Goal: Task Accomplishment & Management: Use online tool/utility

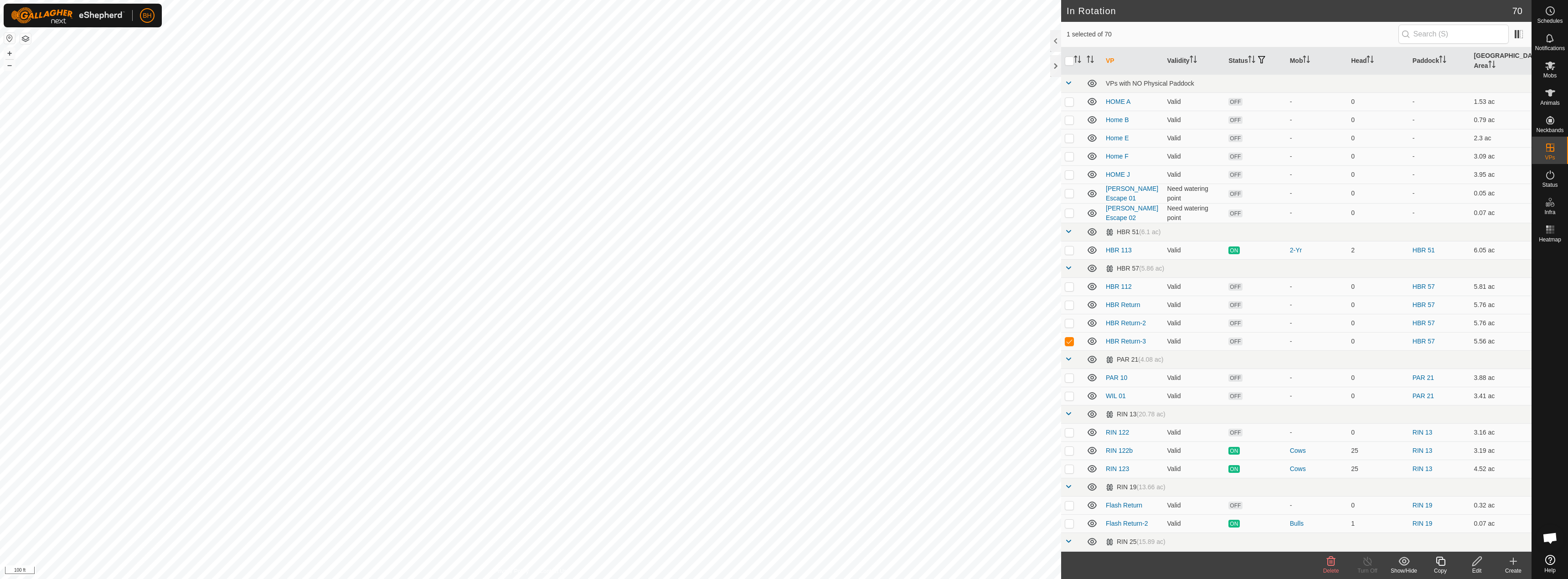
checkbox input "true"
checkbox input "false"
click at [947, 536] on div "Edit" at bounding box center [1477, 570] width 37 height 8
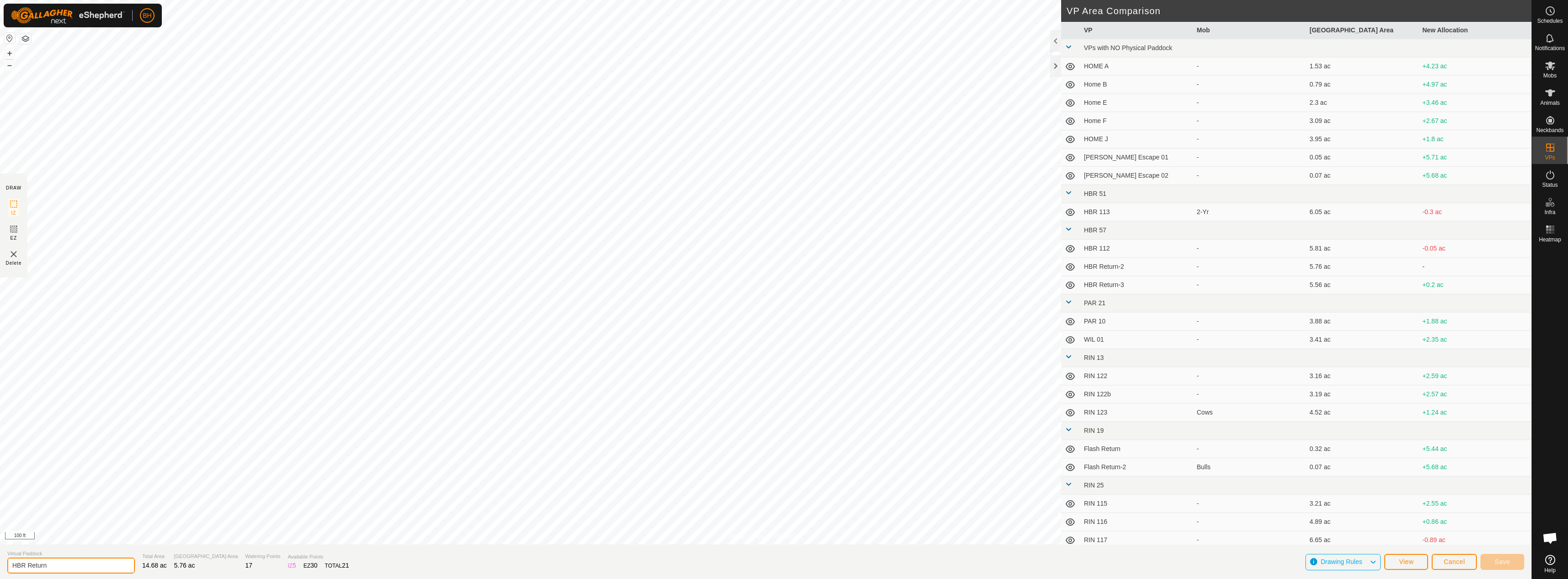
drag, startPoint x: 61, startPoint y: 567, endPoint x: 32, endPoint y: 565, distance: 29.1
click at [32, 536] on input "HBR Return" at bounding box center [71, 566] width 128 height 16
type input "HBR To Handling System"
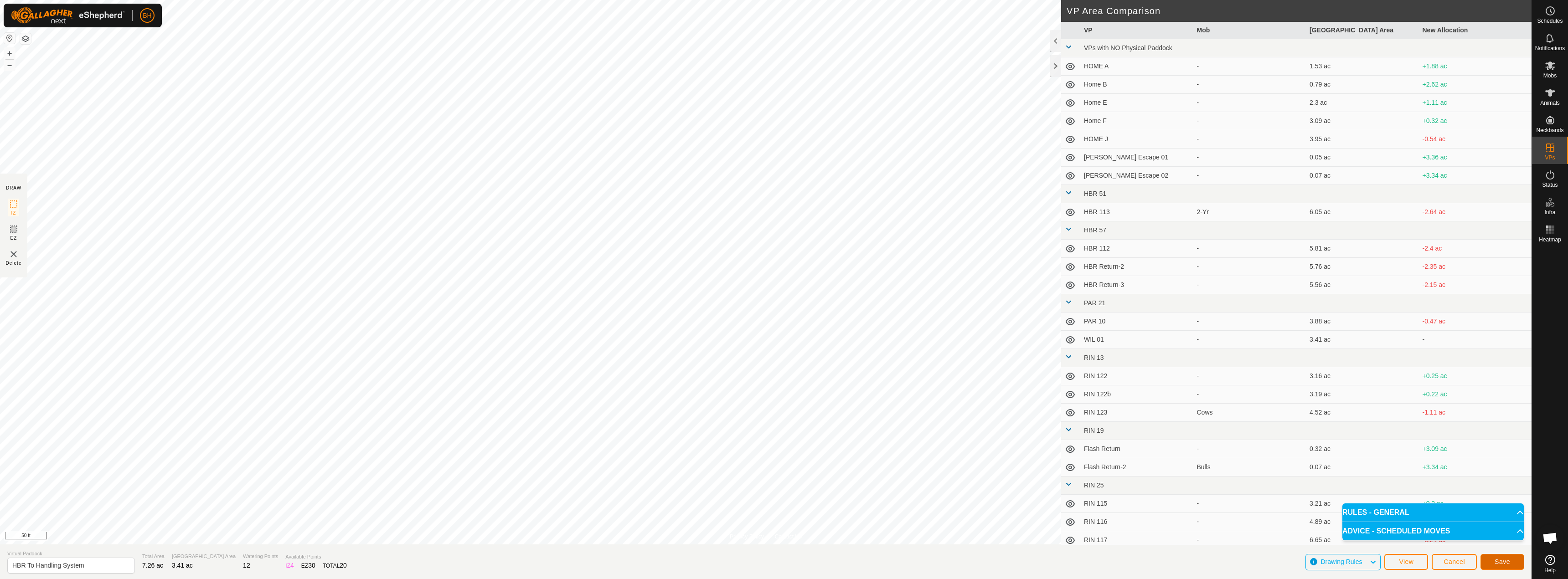
click at [947, 536] on button "Save" at bounding box center [1502, 562] width 44 height 16
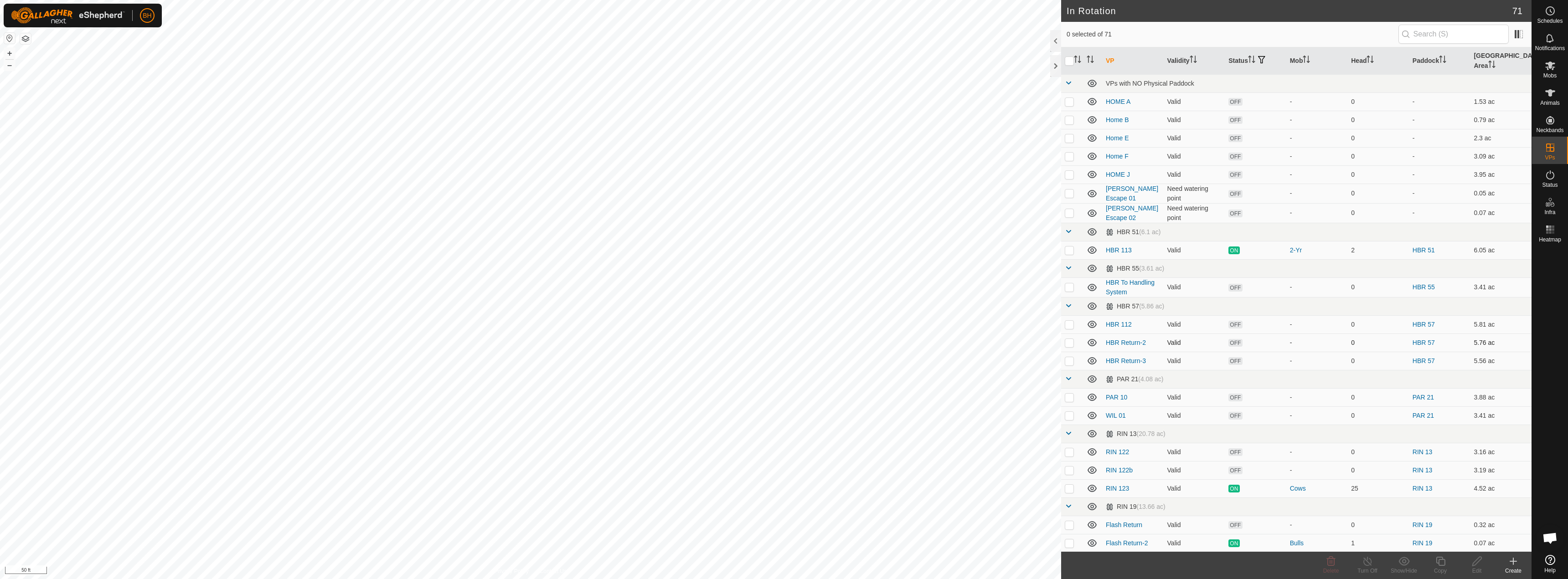
click at [947, 339] on p-checkbox at bounding box center [1069, 342] width 9 height 7
checkbox input "true"
click at [947, 357] on p-checkbox at bounding box center [1069, 361] width 9 height 7
checkbox input "true"
click at [947, 536] on icon at bounding box center [1331, 561] width 11 height 11
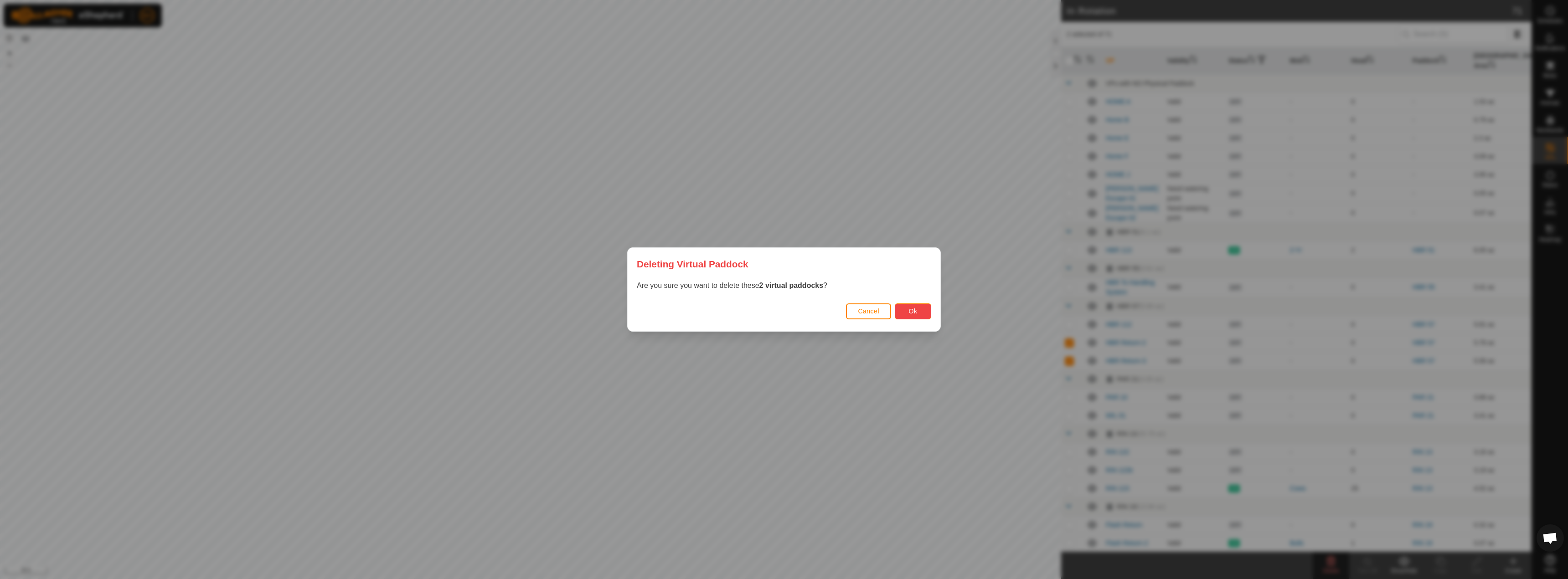
click at [925, 311] on button "Ok" at bounding box center [913, 311] width 37 height 16
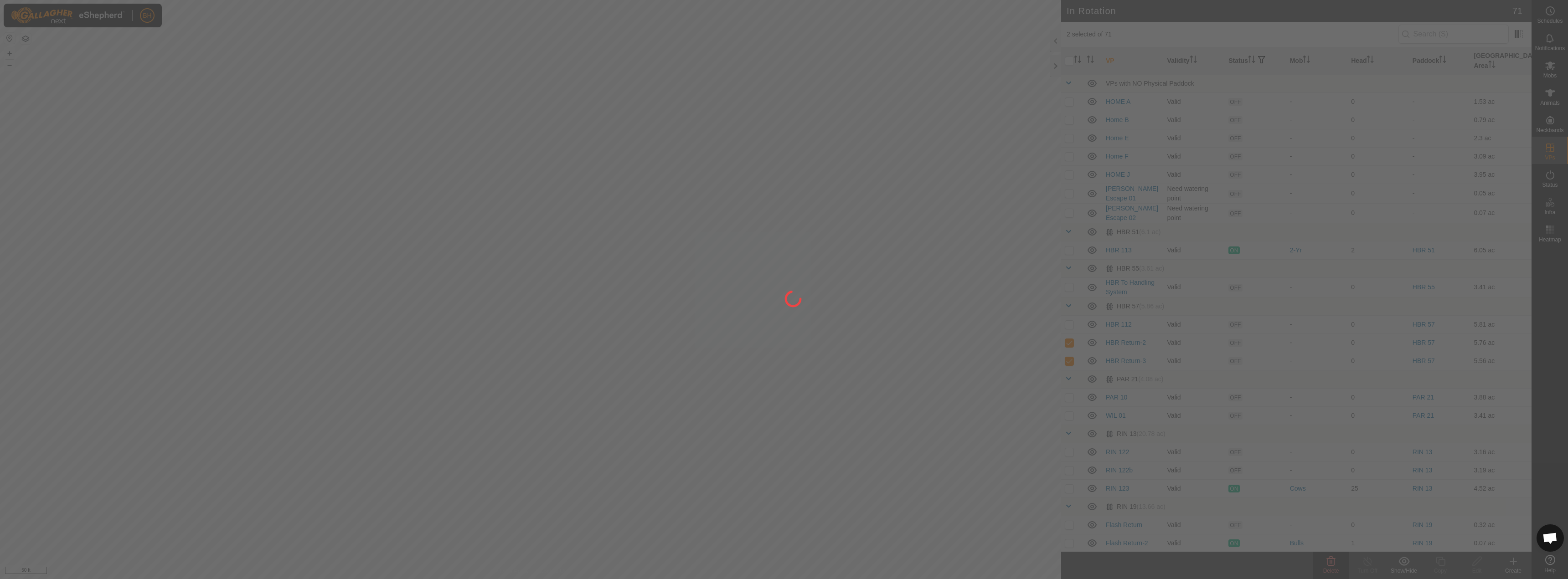
checkbox input "false"
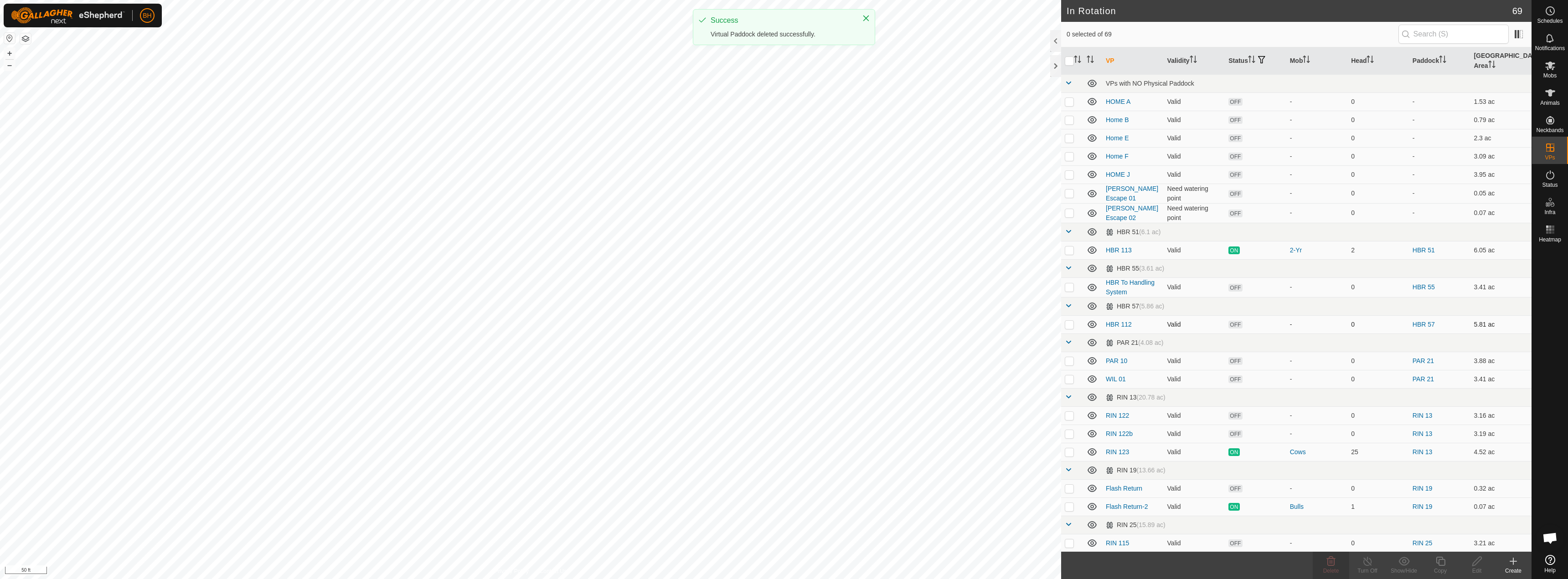
click at [947, 321] on p-checkbox at bounding box center [1069, 324] width 9 height 7
click at [947, 536] on icon at bounding box center [1331, 561] width 9 height 9
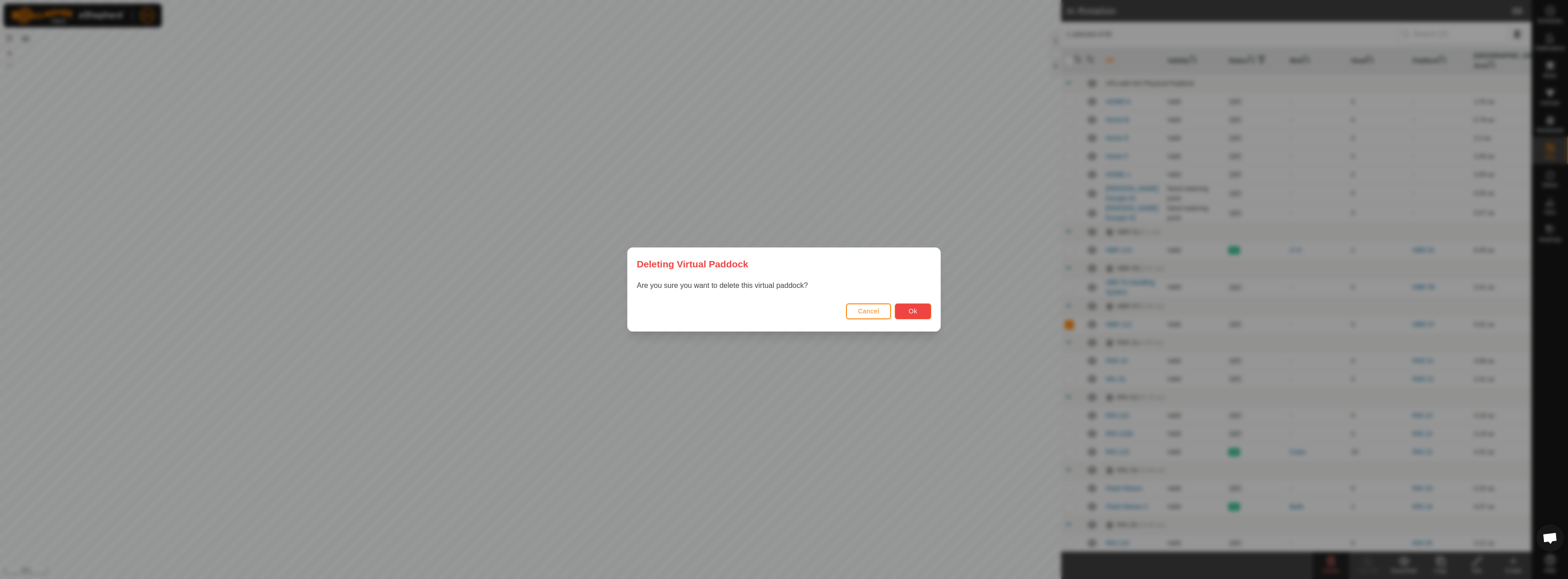
click at [909, 312] on span "Ok" at bounding box center [913, 311] width 9 height 7
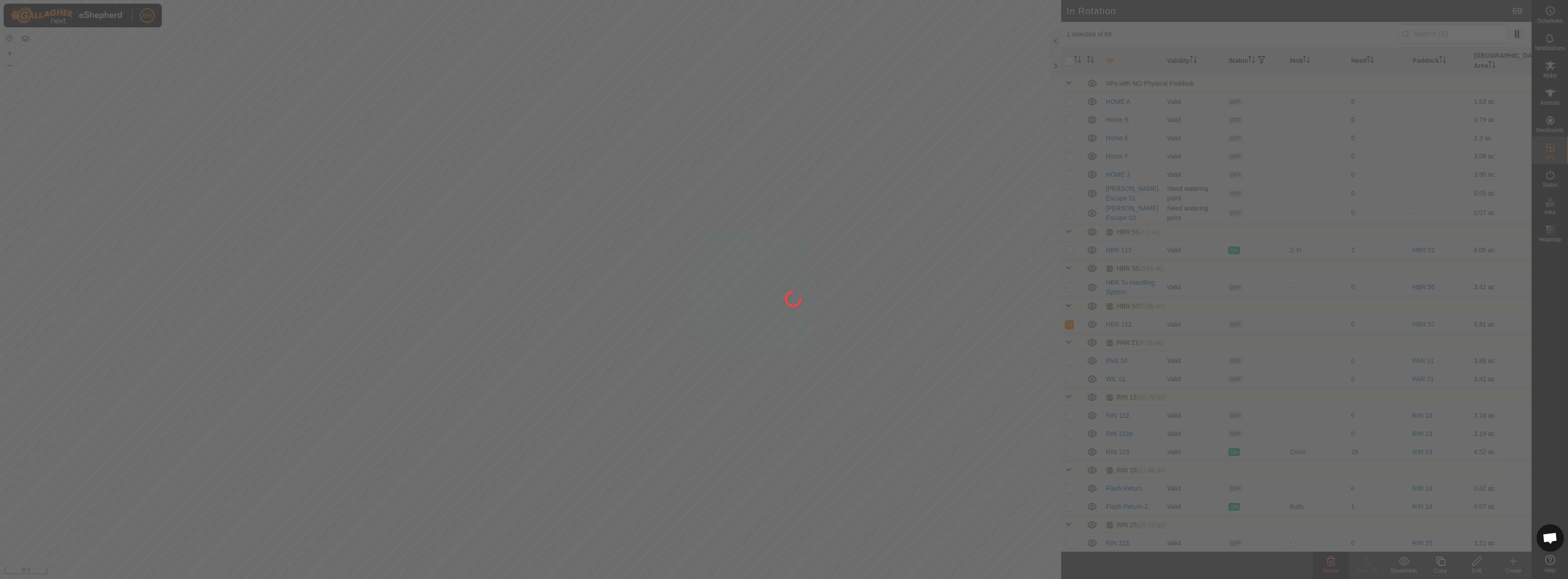
checkbox input "false"
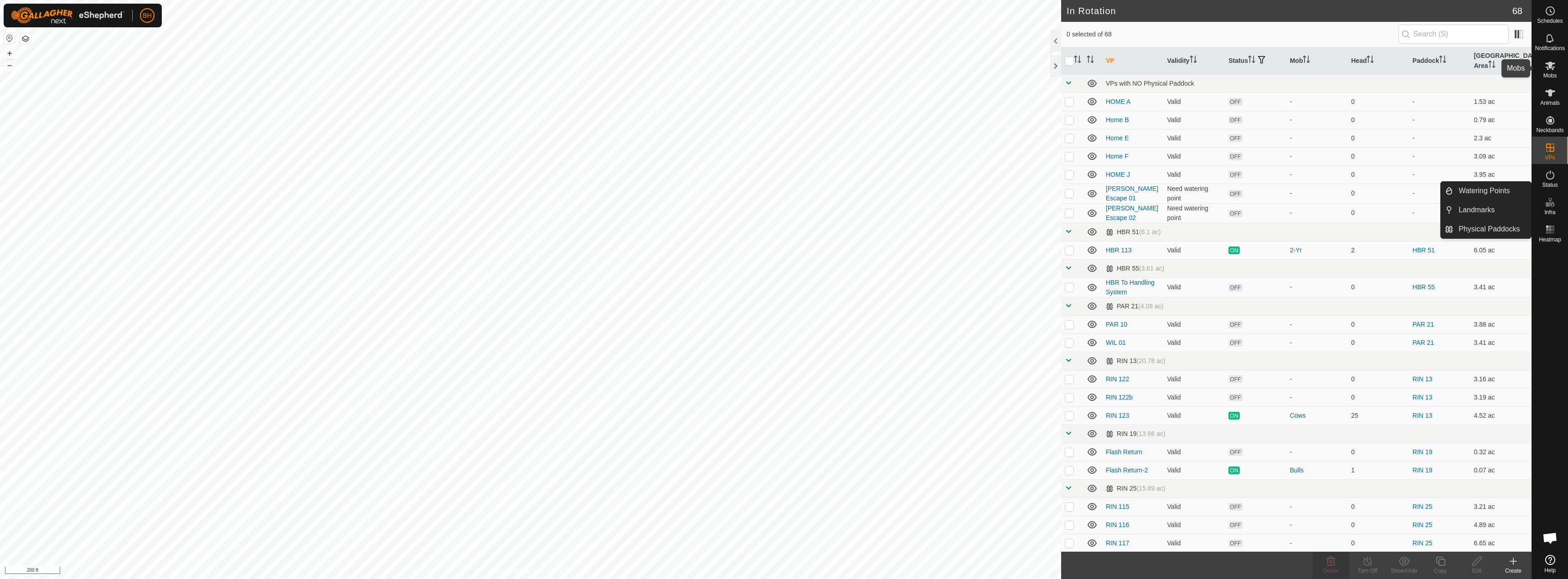
click at [947, 63] on icon at bounding box center [1550, 66] width 10 height 9
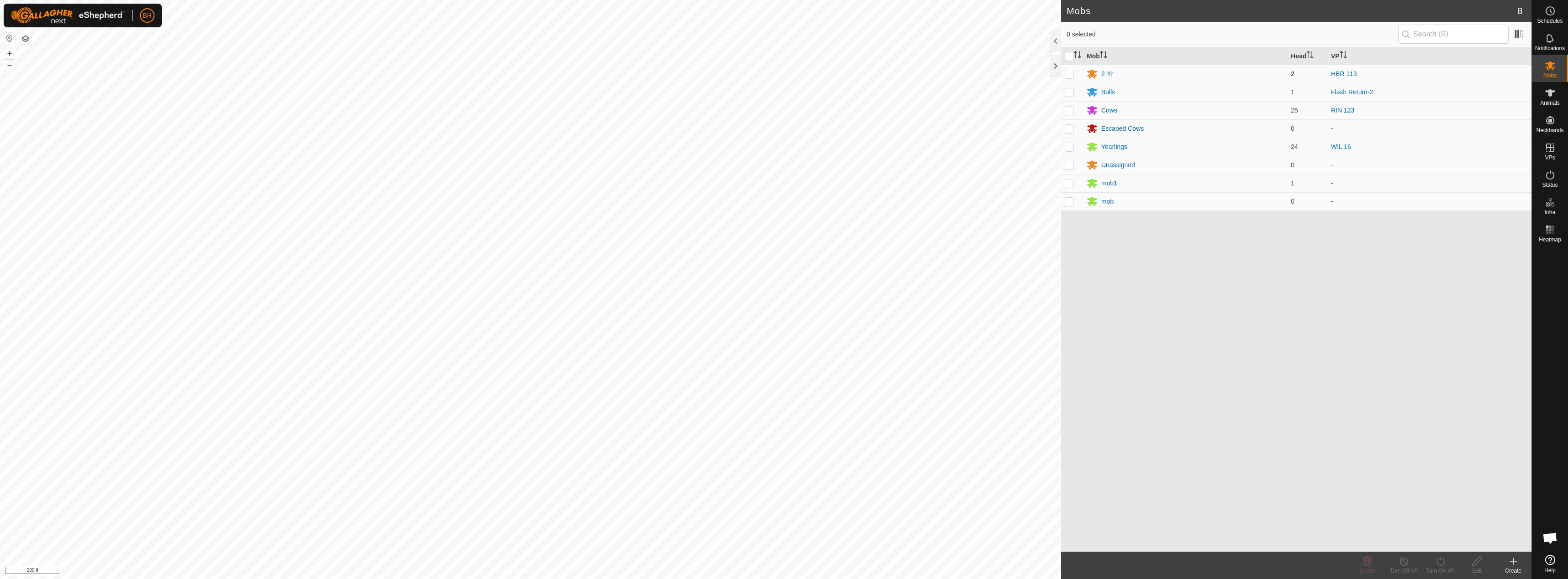
click at [947, 69] on td at bounding box center [1072, 74] width 22 height 18
checkbox input "true"
click at [947, 536] on div "Turn On VP" at bounding box center [1440, 570] width 37 height 8
click at [947, 536] on link "Now" at bounding box center [1468, 541] width 90 height 18
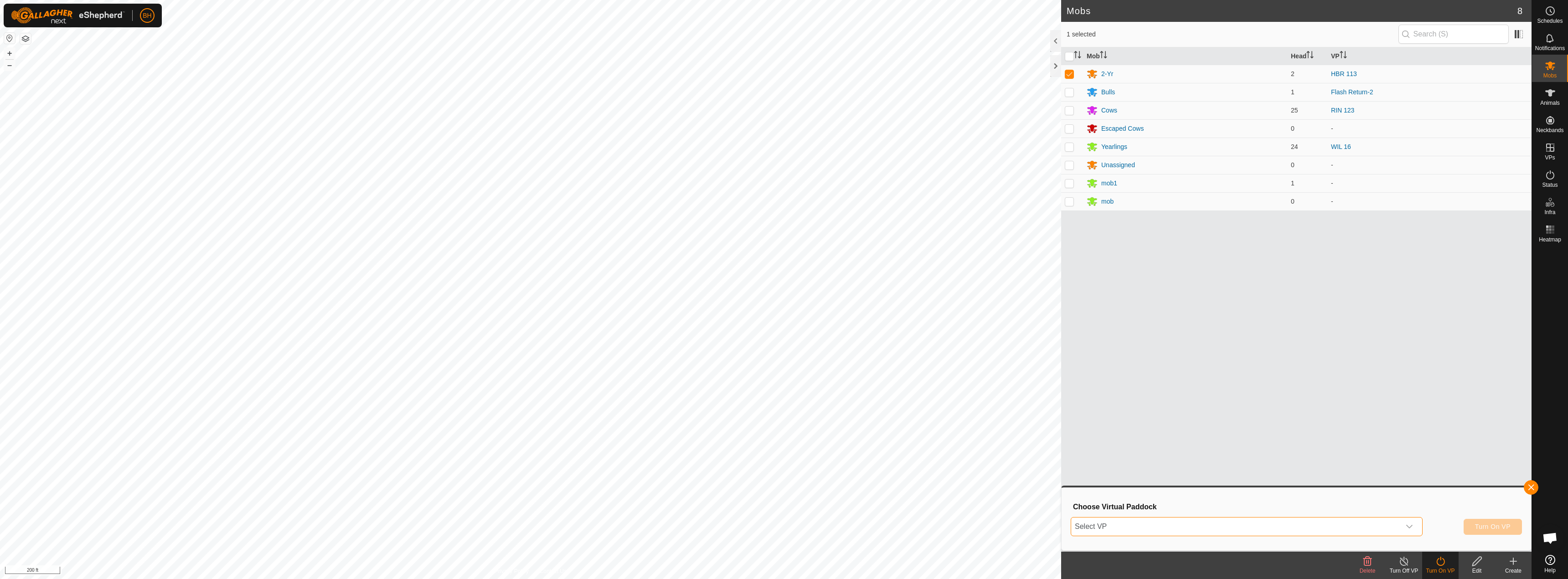
click at [947, 518] on span "Select VP" at bounding box center [1236, 527] width 329 height 18
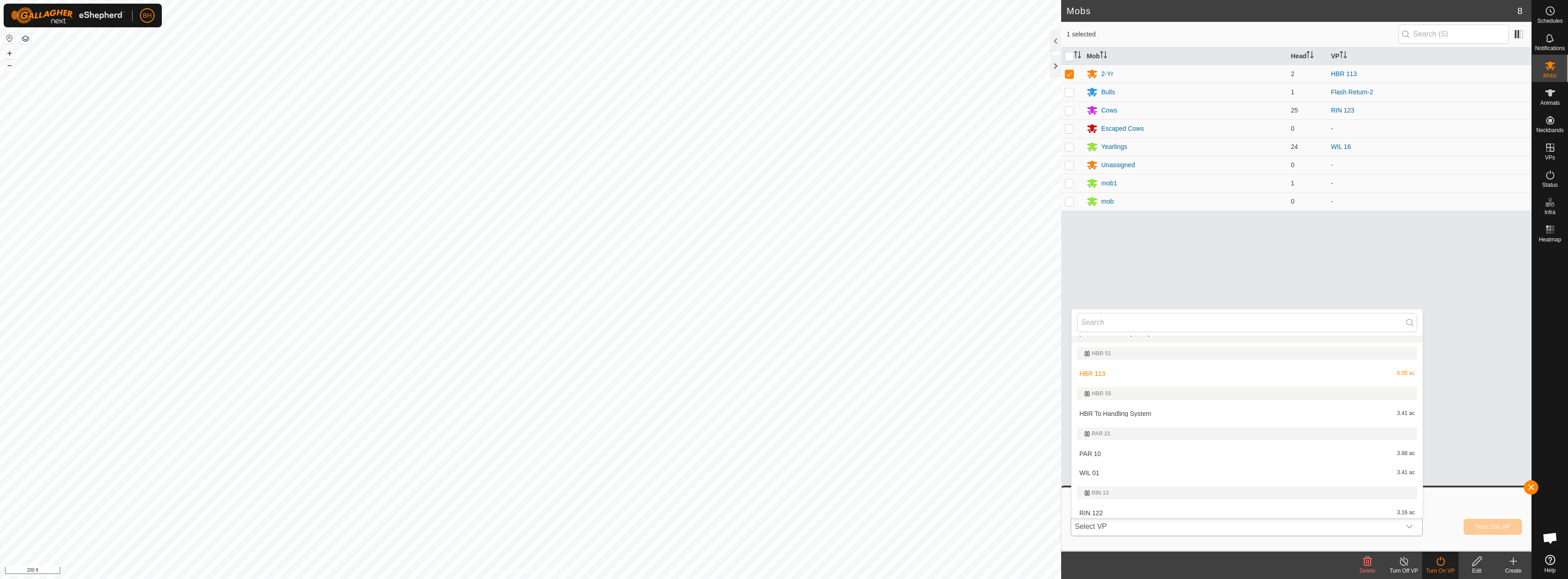
scroll to position [148, 0]
click at [947, 415] on li "HBR To Handling System 3.41 ac" at bounding box center [1247, 413] width 351 height 18
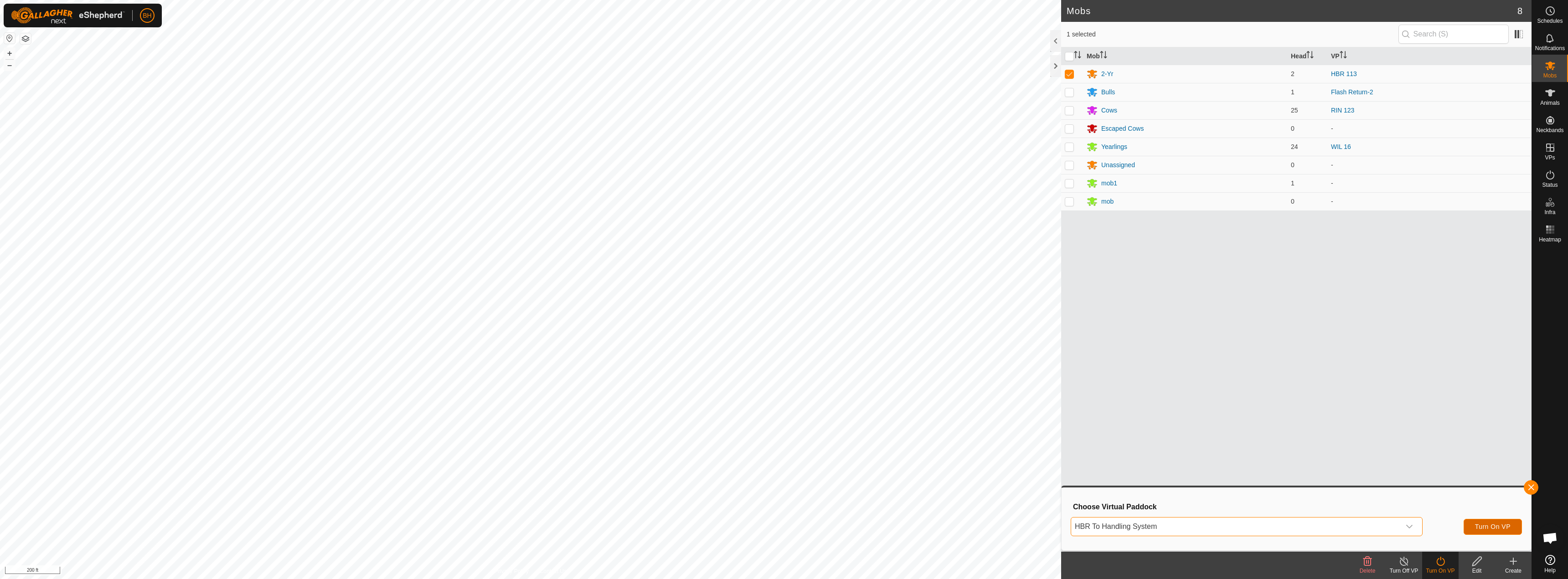
click at [947, 521] on button "Turn On VP" at bounding box center [1493, 527] width 58 height 16
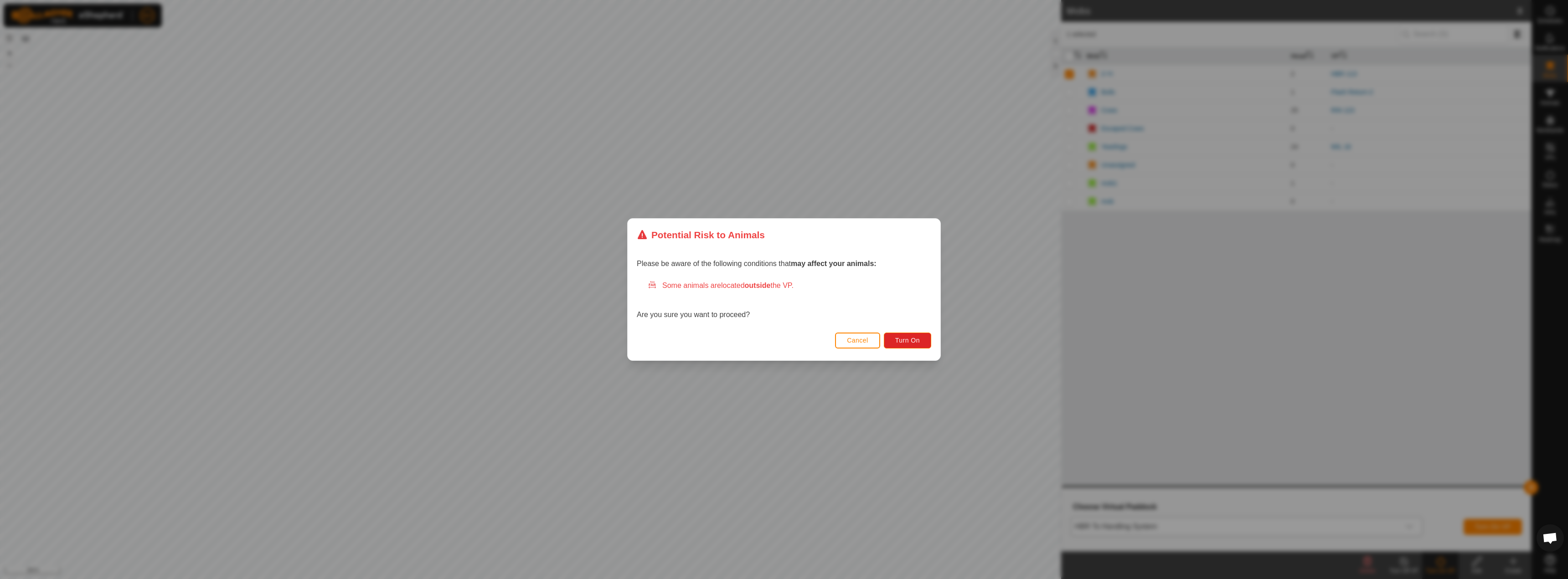
click at [854, 338] on span "Cancel" at bounding box center [857, 340] width 21 height 7
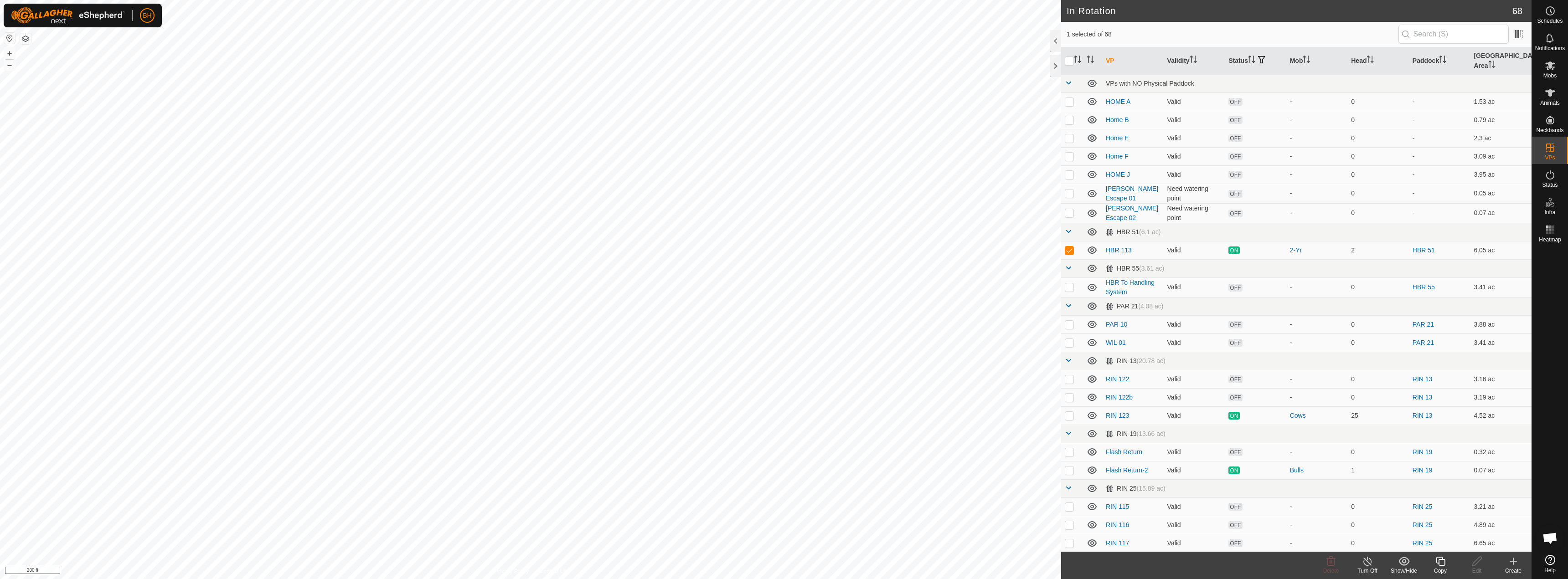
checkbox input "false"
checkbox input "true"
click at [1472, 563] on icon at bounding box center [1477, 561] width 12 height 11
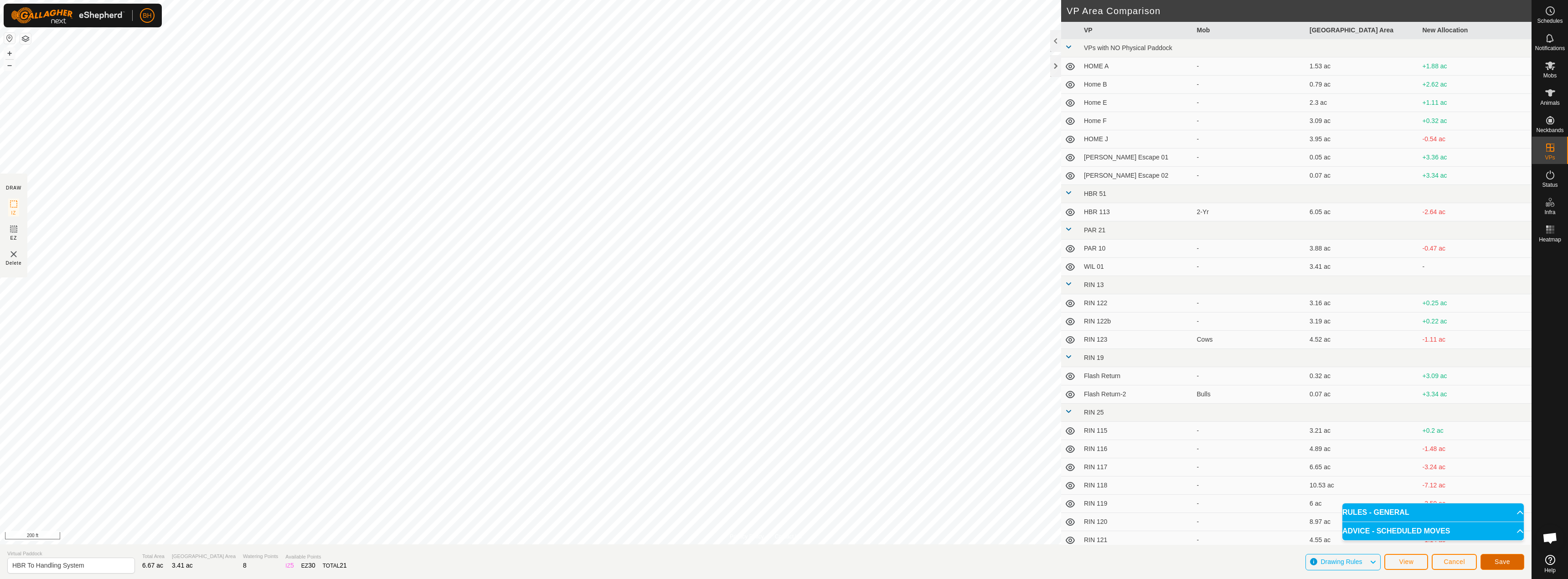
click at [1514, 564] on button "Save" at bounding box center [1502, 562] width 44 height 16
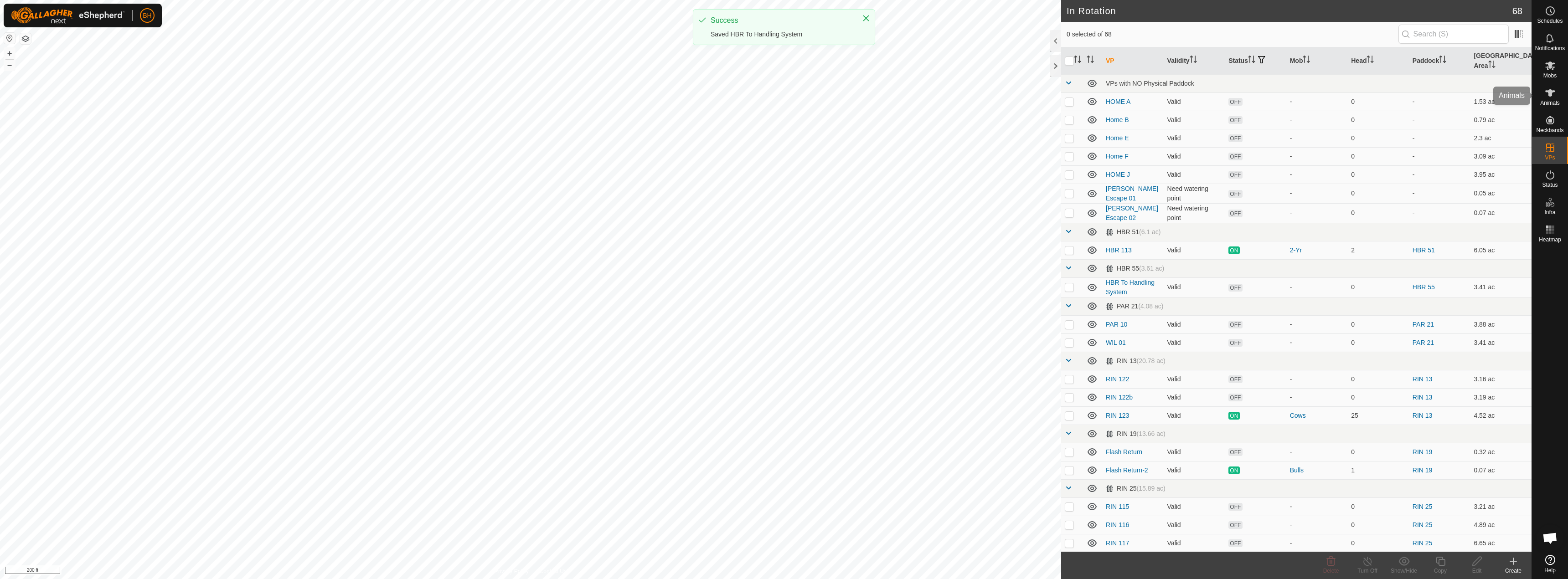
click at [1551, 71] on es-mob-svg-icon at bounding box center [1550, 66] width 16 height 15
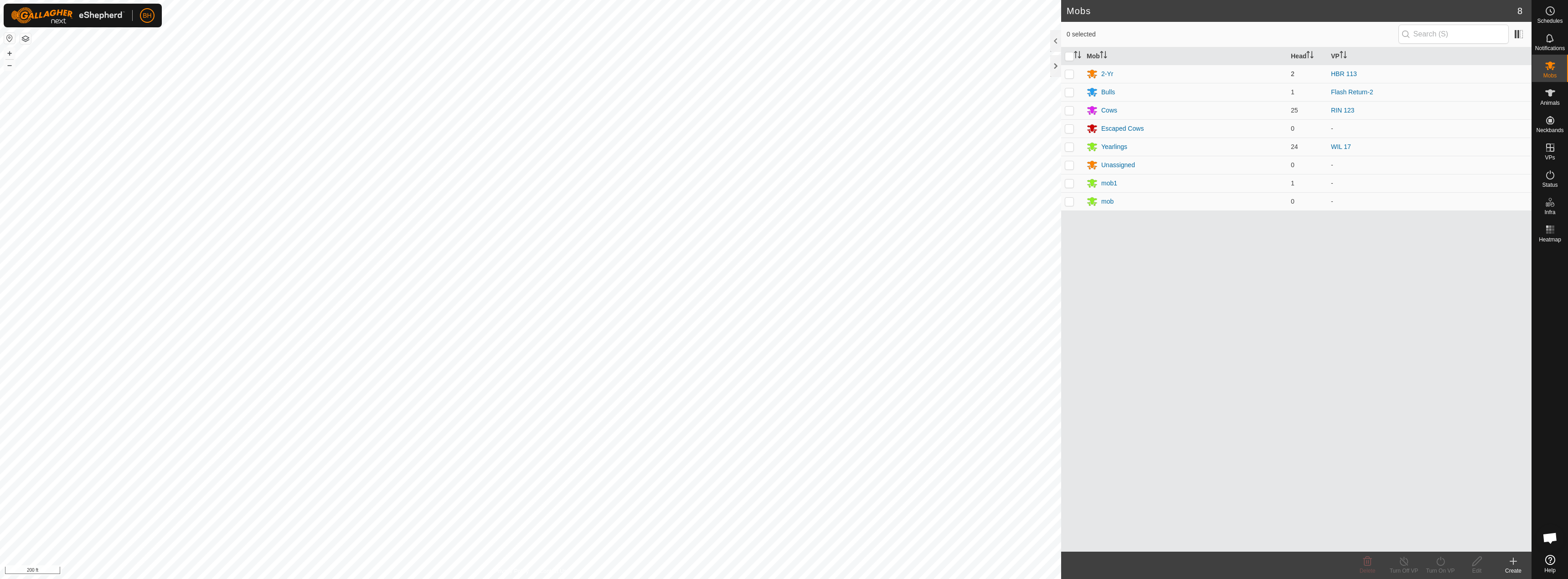
click at [1068, 74] on p-checkbox at bounding box center [1069, 74] width 9 height 7
checkbox input "true"
click at [1437, 565] on icon at bounding box center [1440, 561] width 12 height 11
click at [1444, 545] on link "Now" at bounding box center [1468, 541] width 90 height 18
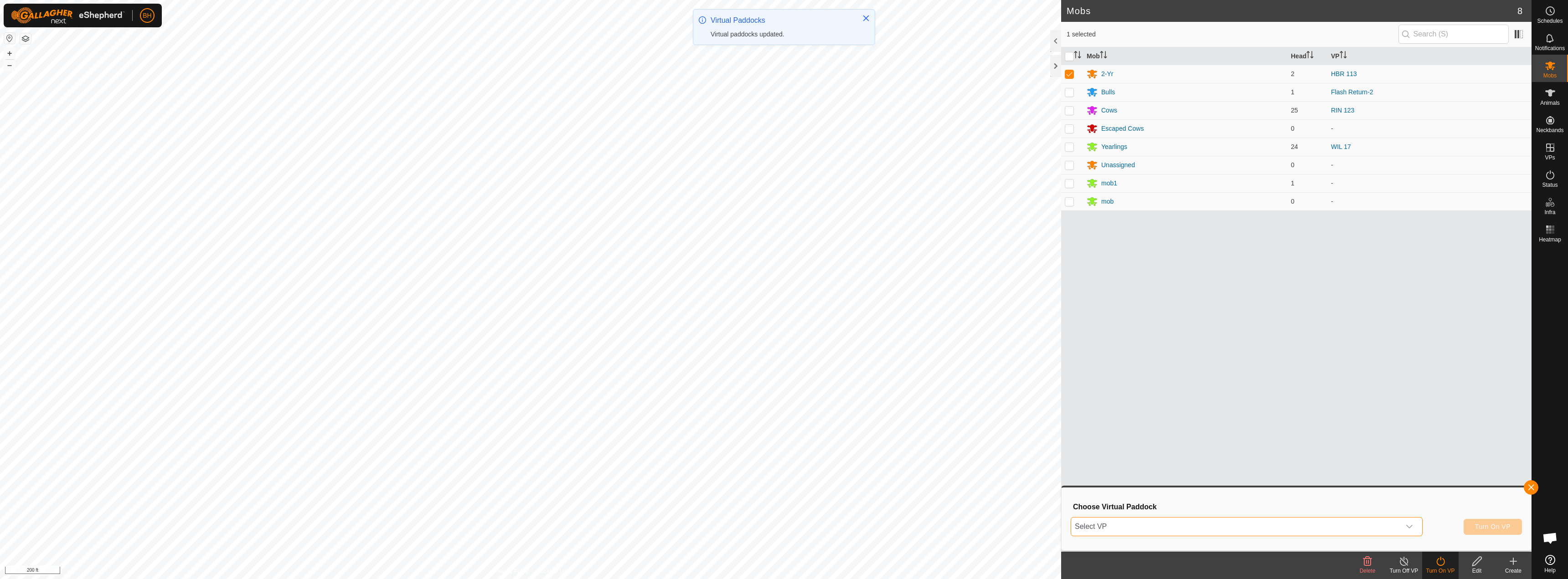
click at [1312, 530] on span "Select VP" at bounding box center [1236, 527] width 329 height 18
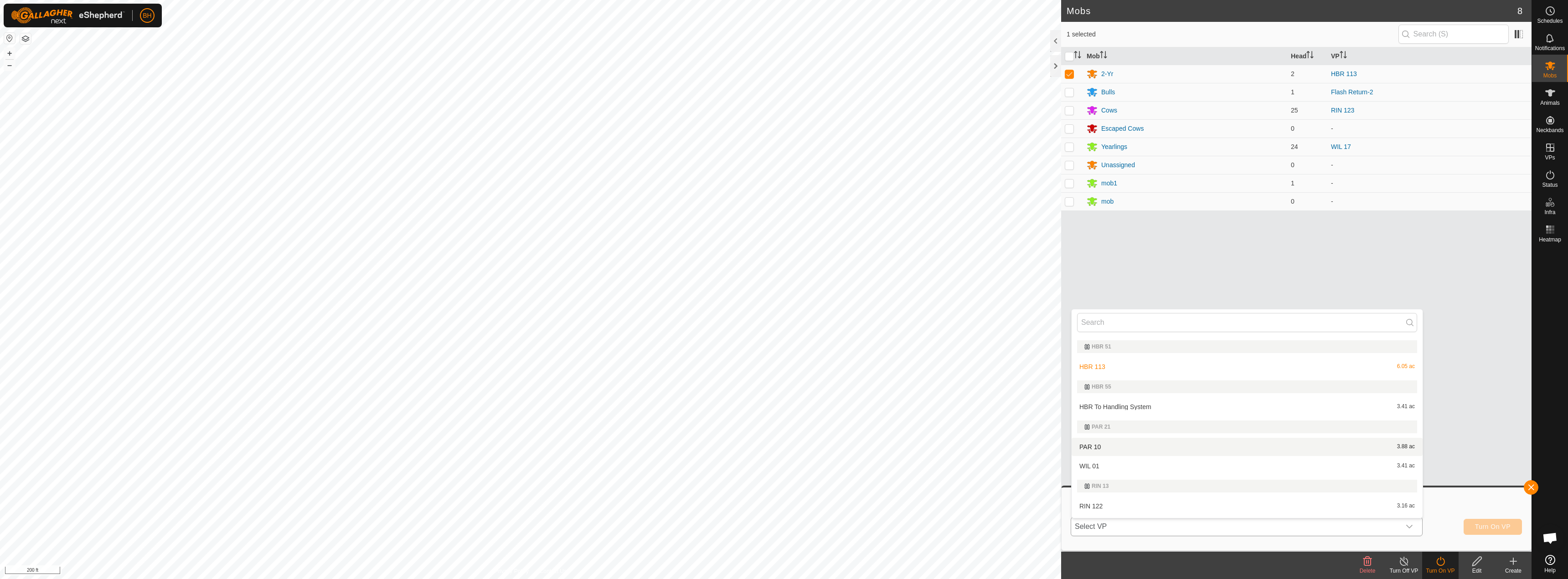
scroll to position [151, 0]
click at [1174, 418] on li "HBR To Handling System 3.41 ac" at bounding box center [1247, 410] width 351 height 18
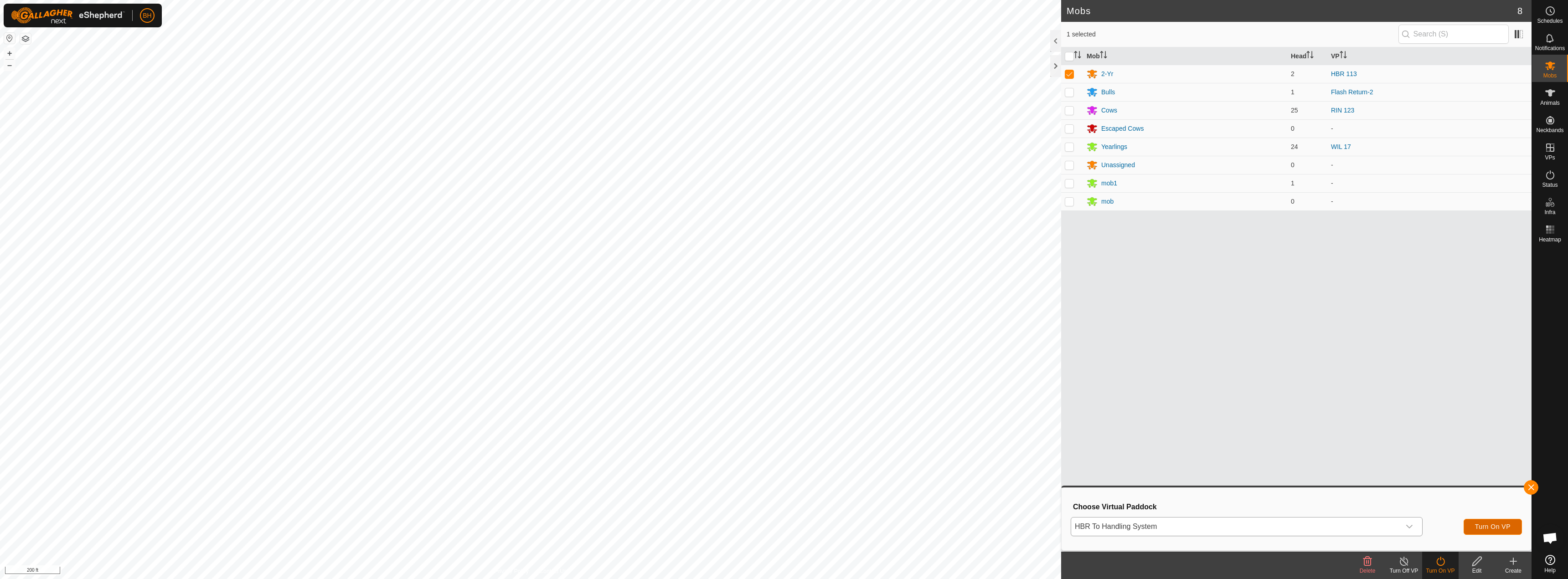
click at [1497, 525] on span "Turn On VP" at bounding box center [1493, 527] width 35 height 7
